Goal: Answer question/provide support: Answer question/provide support

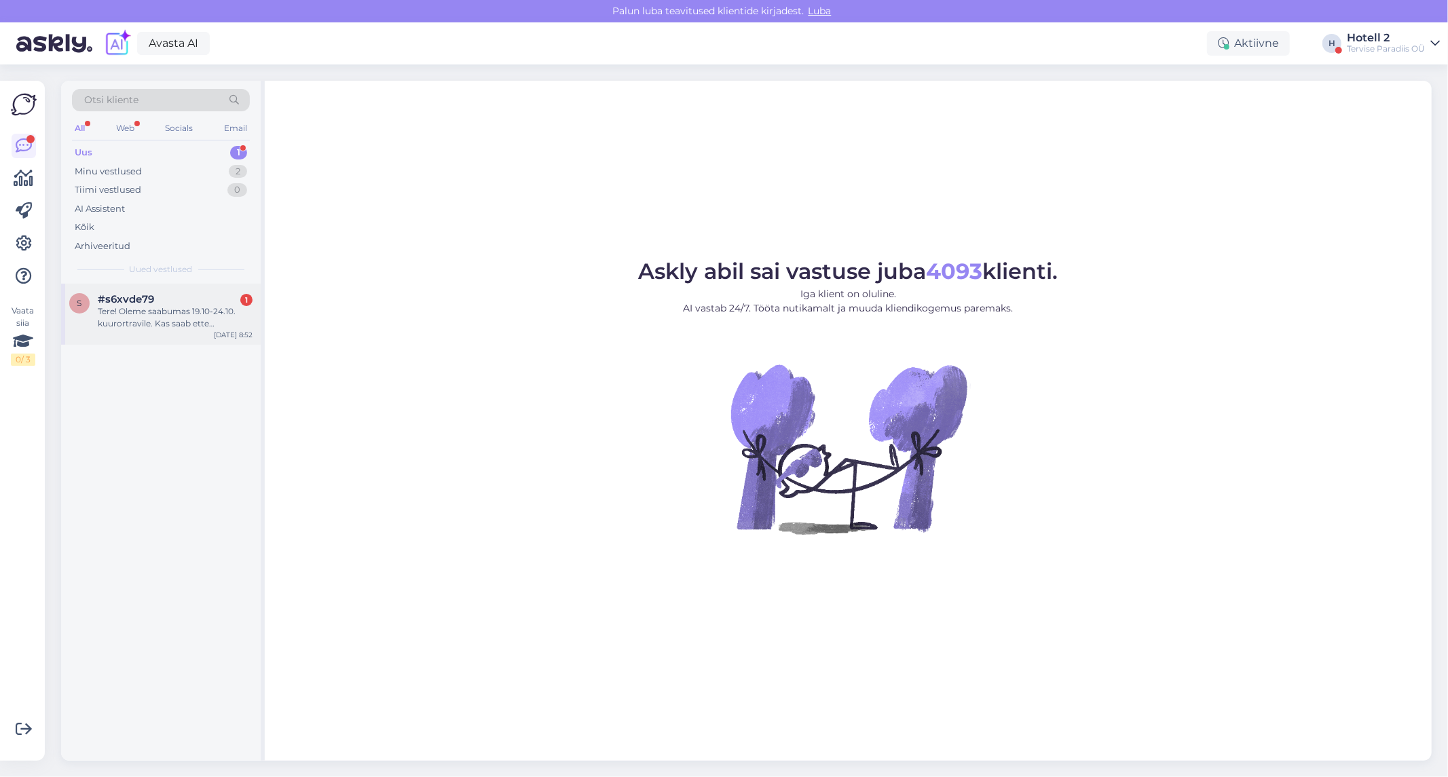
click at [178, 316] on div "Tere! Oleme saabumas 19.10-24.10. kuurortravile. Kas saab ette broneerida ka li…" at bounding box center [175, 318] width 155 height 24
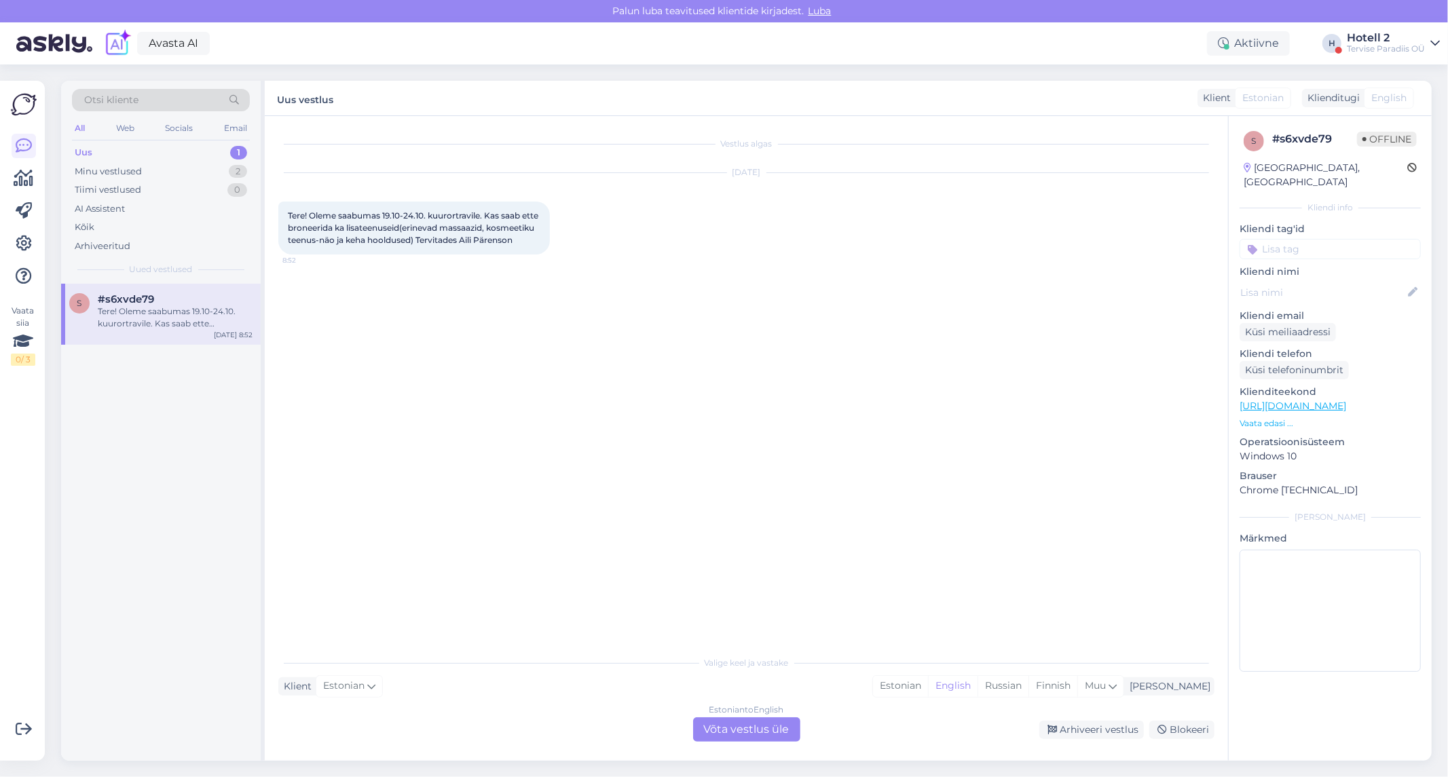
click at [738, 735] on div "Estonian to English Võta vestlus üle" at bounding box center [746, 730] width 107 height 24
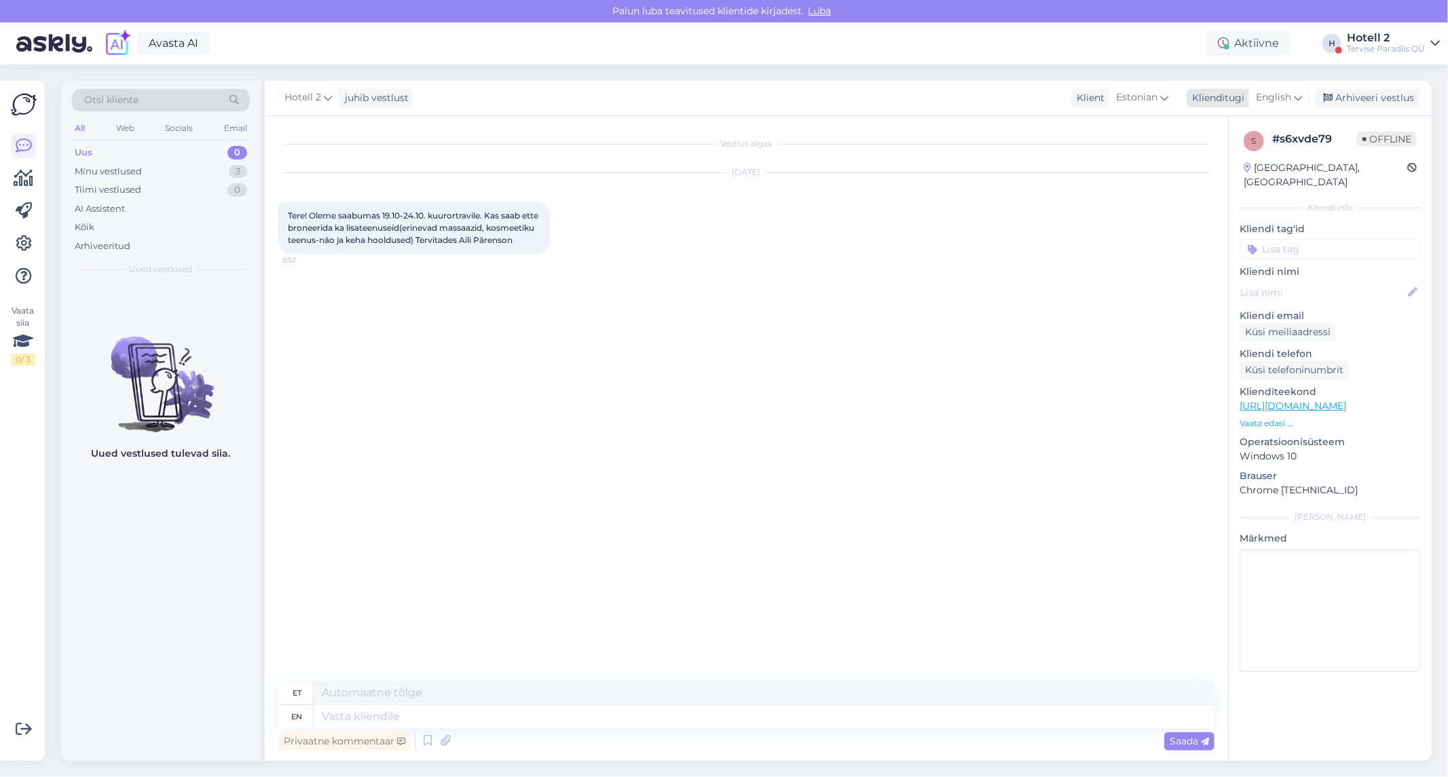
click at [1298, 95] on icon at bounding box center [1298, 97] width 8 height 15
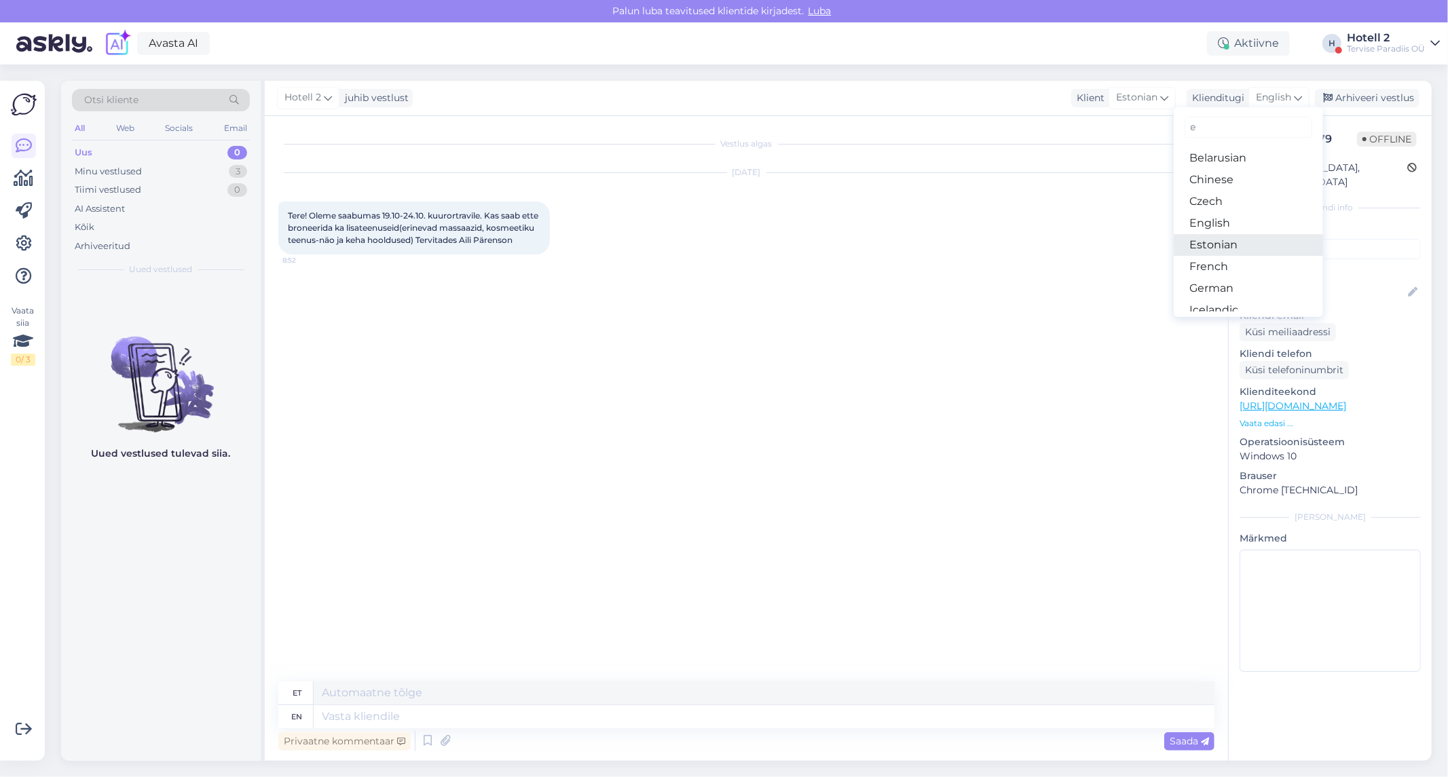
type input "e"
click at [1251, 241] on link "Estonian" at bounding box center [1248, 245] width 149 height 22
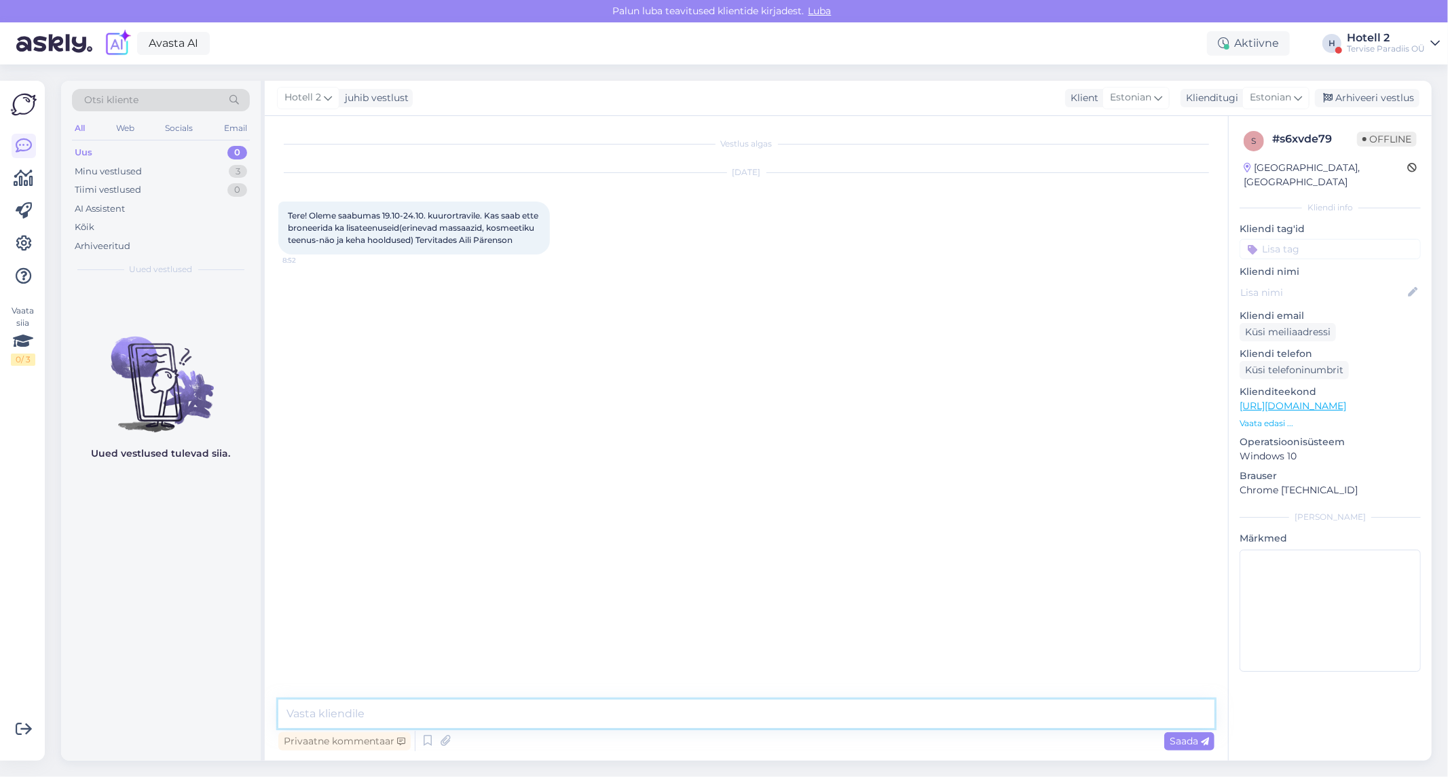
click at [649, 708] on textarea at bounding box center [746, 714] width 936 height 29
click at [636, 718] on textarea "Tere! Protseduuride broneerimiseks võtke ühendust telefonil 44 79220 või kirjut…" at bounding box center [746, 714] width 936 height 29
click at [843, 718] on textarea "Tere! Protseduuride broneerimiseks võtke ühendust telefonil 4479220 või kirjuta…" at bounding box center [746, 714] width 936 height 29
type textarea "Tere! Protseduuride broneerimiseks võtke ühendust telefonil 4479220 või kirjuta…"
click at [1193, 750] on div "Saada" at bounding box center [1189, 742] width 50 height 18
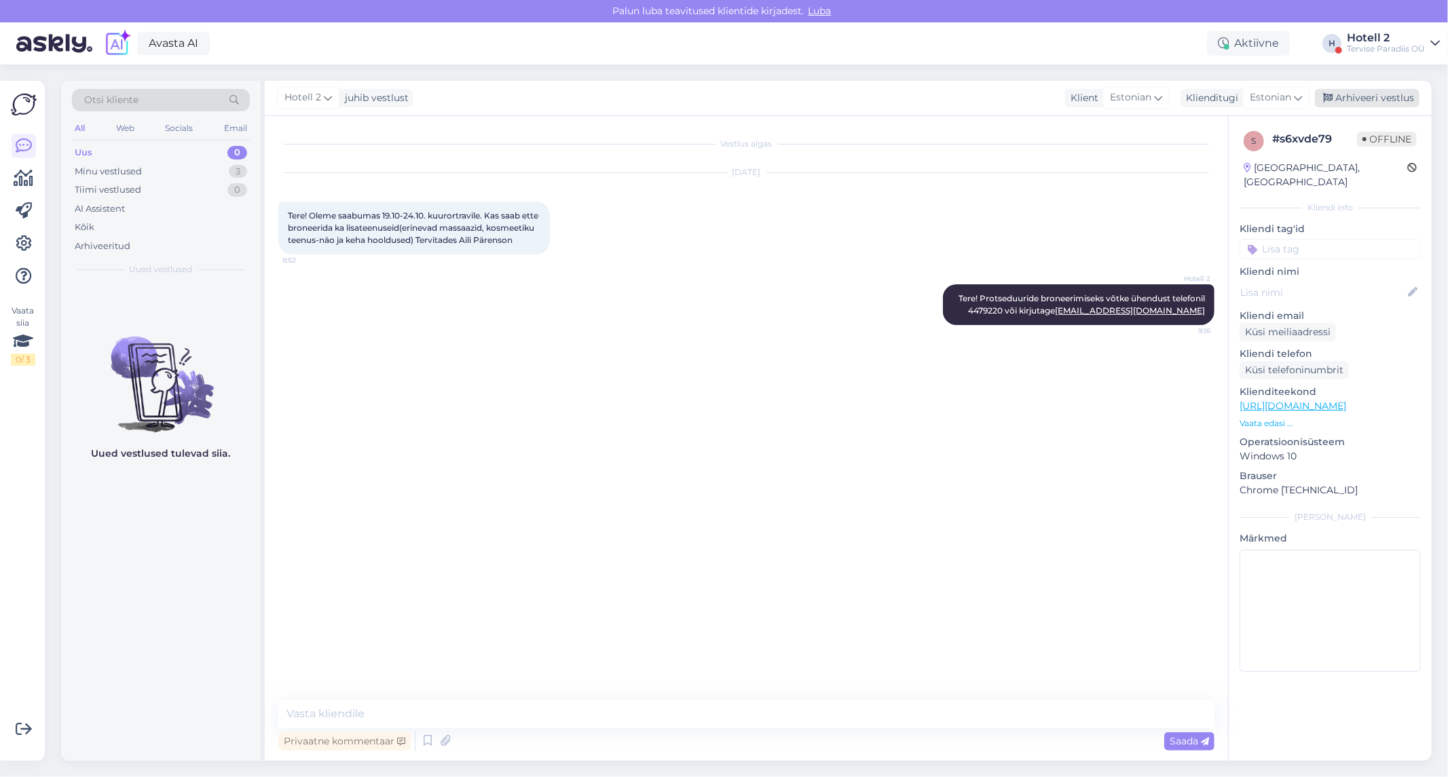
click at [1350, 91] on div "Arhiveeri vestlus" at bounding box center [1367, 98] width 105 height 18
